Goal: Information Seeking & Learning: Learn about a topic

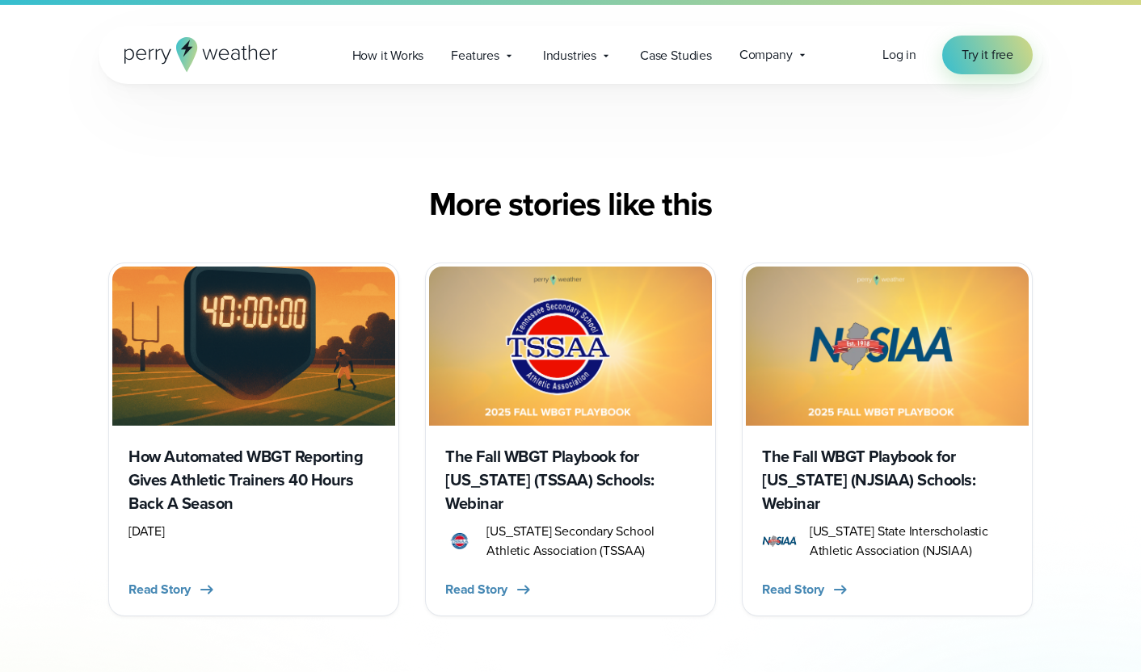
scroll to position [4618, 0]
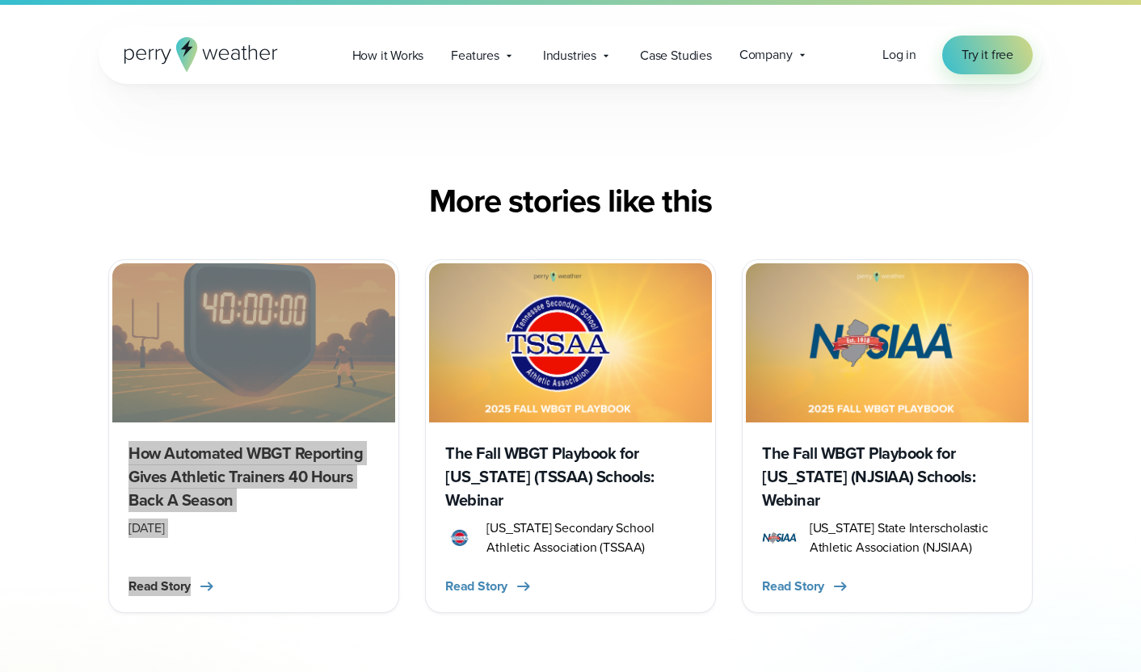
drag, startPoint x: 243, startPoint y: 488, endPoint x: 926, endPoint y: 5, distance: 836.7
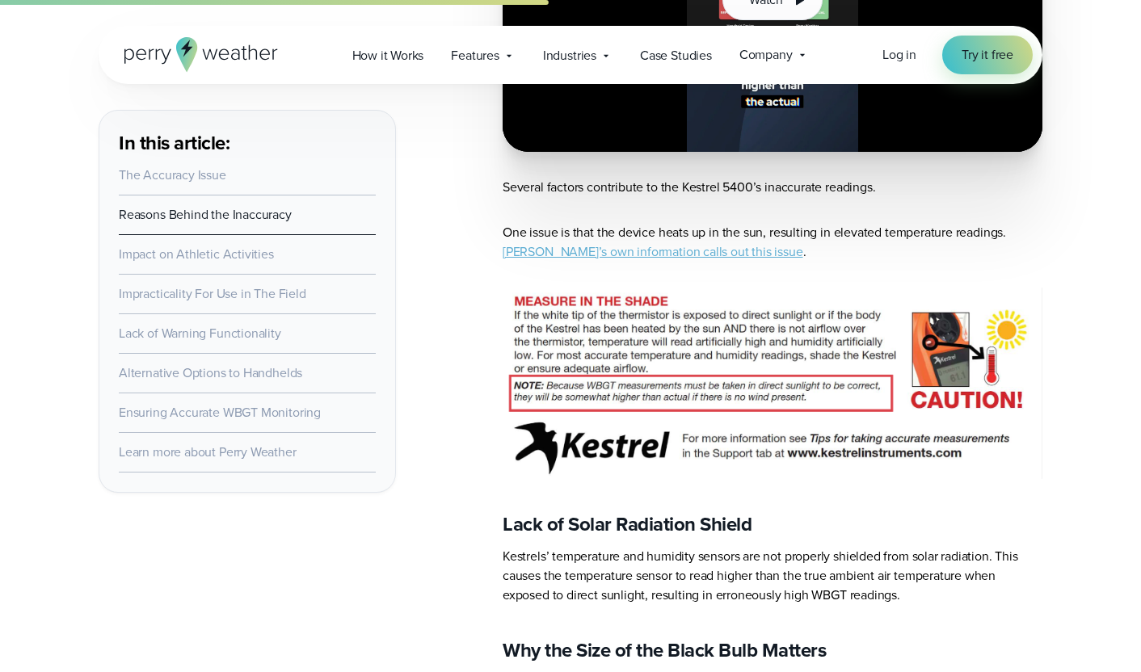
scroll to position [1495, 0]
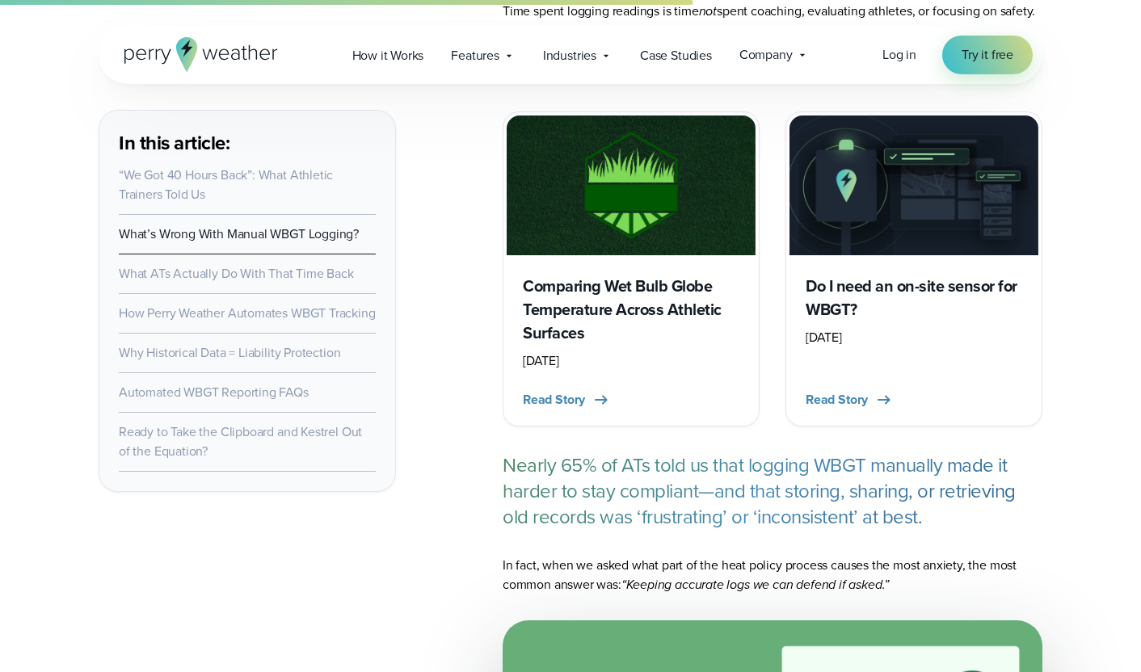
scroll to position [4909, 0]
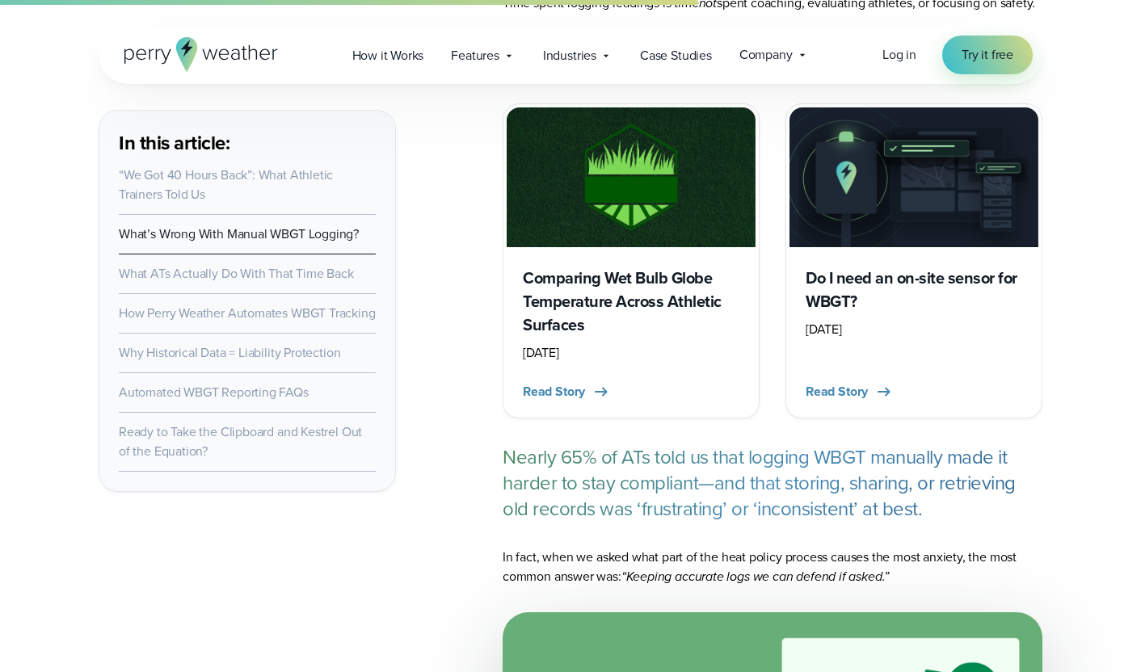
click at [599, 289] on h3 "Comparing Wet Bulb Globe Temperature Across Athletic Surfaces" at bounding box center [631, 302] width 217 height 70
